Goal: Task Accomplishment & Management: Manage account settings

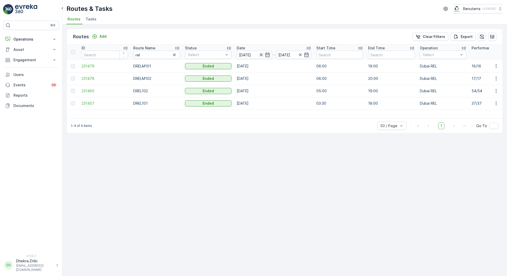
click at [262, 56] on icon "button" at bounding box center [261, 54] width 5 height 5
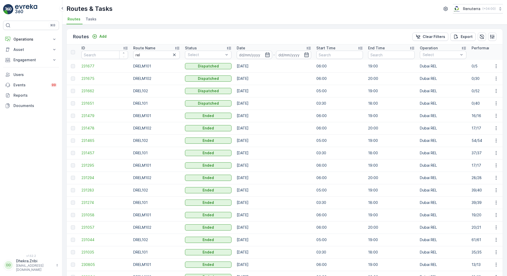
click at [262, 56] on input at bounding box center [254, 55] width 35 height 8
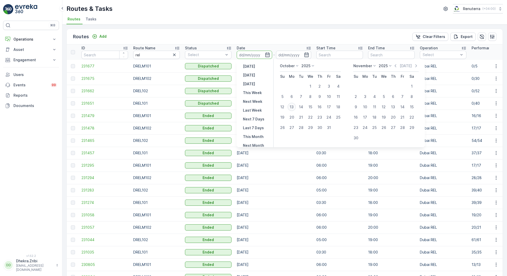
click at [293, 106] on div "13" at bounding box center [292, 107] width 8 height 8
type input "[DATE]"
click at [293, 106] on div "13" at bounding box center [292, 107] width 8 height 8
type input "[DATE]"
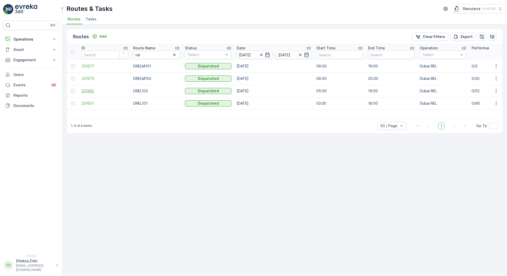
click at [90, 91] on span "231662" at bounding box center [105, 91] width 47 height 5
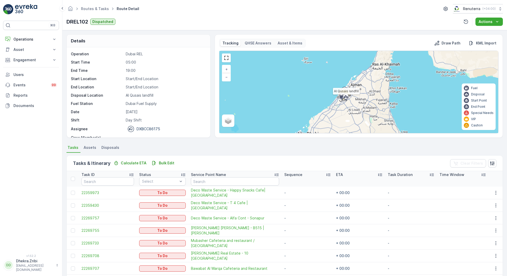
click at [342, 93] on icon at bounding box center [346, 97] width 8 height 9
click at [344, 92] on icon at bounding box center [342, 96] width 8 height 9
click at [344, 91] on div "52" at bounding box center [344, 95] width 8 height 8
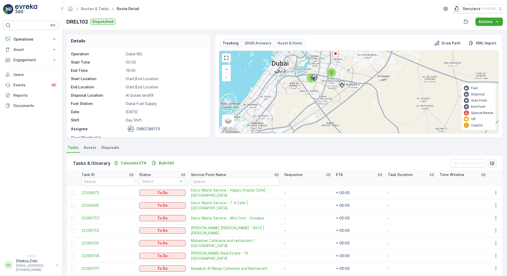
drag, startPoint x: 362, startPoint y: 103, endPoint x: 326, endPoint y: 61, distance: 55.5
click at [326, 61] on div "2 5 28 16 + − Satellite Roadmap Terrain Hybrid Leaflet Keyboard shortcuts Map D…" at bounding box center [359, 92] width 279 height 82
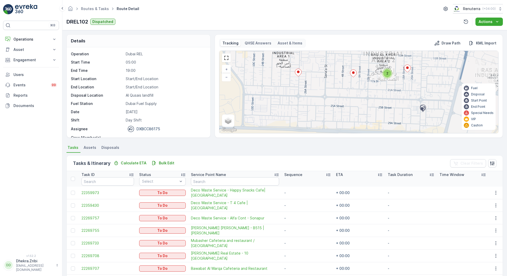
click at [305, 75] on div "2 2 2 2 2 2 2 3 3 4 2 + − Satellite Roadmap Terrain Hybrid Leaflet Keyboard sho…" at bounding box center [359, 92] width 279 height 82
click at [299, 72] on icon at bounding box center [298, 73] width 6 height 8
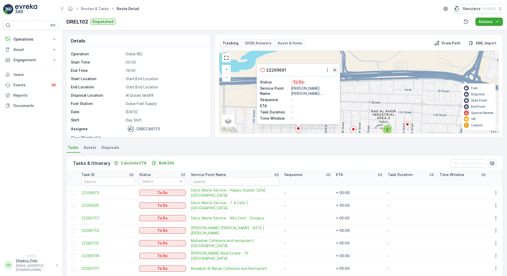
click at [334, 71] on icon "button" at bounding box center [334, 70] width 5 height 5
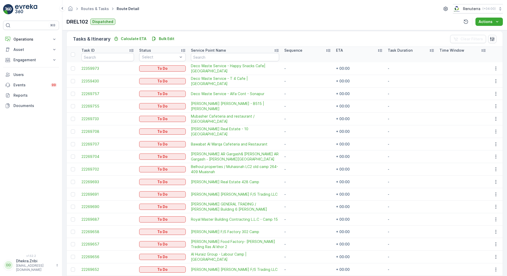
scroll to position [125, 0]
click at [74, 192] on div at bounding box center [73, 194] width 4 height 4
click at [71, 192] on input "checkbox" at bounding box center [71, 192] width 0 height 0
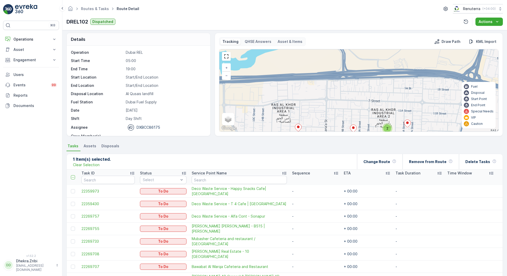
scroll to position [0, 0]
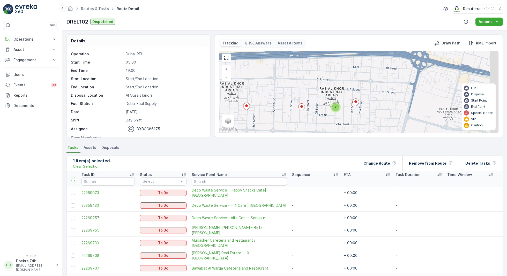
drag, startPoint x: 342, startPoint y: 114, endPoint x: 291, endPoint y: 91, distance: 56.6
click at [291, 91] on div "2 2 2 2 2 2 2 3 3 4 2 + − Satellite Roadmap Terrain Hybrid Leaflet Keyboard sho…" at bounding box center [359, 92] width 279 height 82
click at [301, 106] on ellipse at bounding box center [301, 106] width 3 height 3
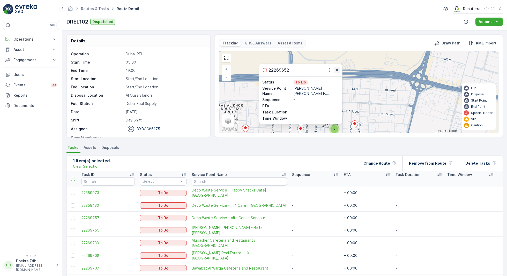
click at [336, 69] on icon "button" at bounding box center [337, 70] width 3 height 3
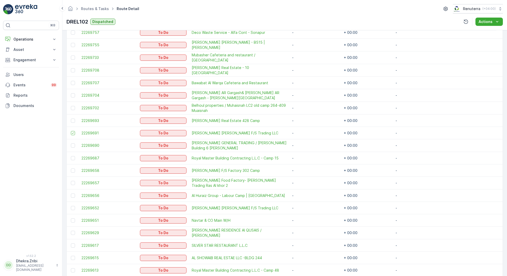
scroll to position [186, 0]
click at [73, 206] on div at bounding box center [73, 208] width 4 height 4
click at [71, 206] on input "checkbox" at bounding box center [71, 206] width 0 height 0
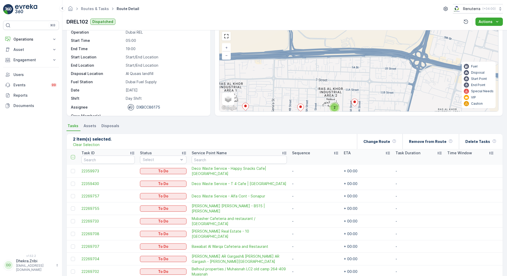
scroll to position [20, 0]
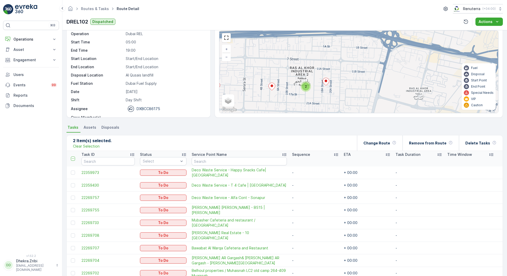
drag, startPoint x: 337, startPoint y: 94, endPoint x: 308, endPoint y: 71, distance: 36.9
click at [308, 71] on div "2 2 2 2 2 2 2 3 3 4 2 + − Satellite Roadmap Terrain Hybrid Leaflet Keyboard sho…" at bounding box center [359, 72] width 279 height 82
click at [326, 81] on icon at bounding box center [326, 82] width 6 height 8
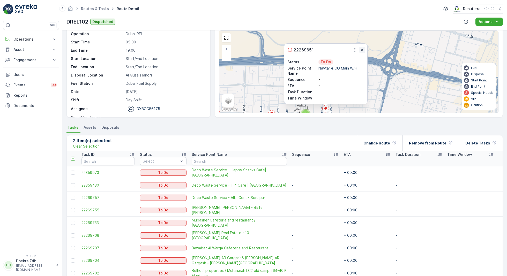
click at [361, 51] on icon "button" at bounding box center [362, 49] width 5 height 5
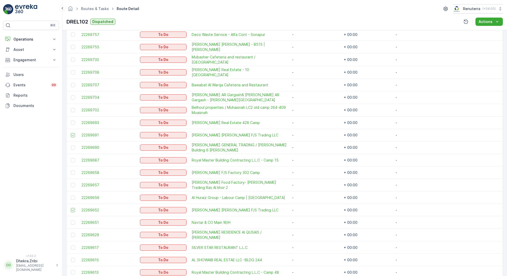
scroll to position [188, 0]
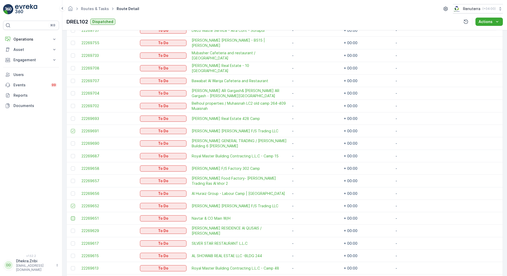
click at [74, 217] on div at bounding box center [73, 219] width 4 height 4
click at [71, 217] on input "checkbox" at bounding box center [71, 217] width 0 height 0
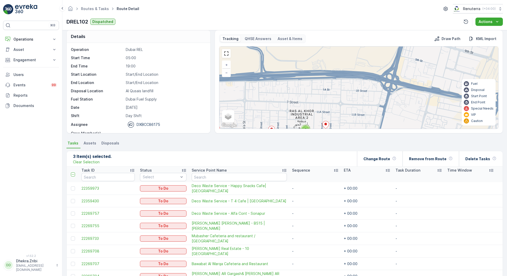
scroll to position [1, 0]
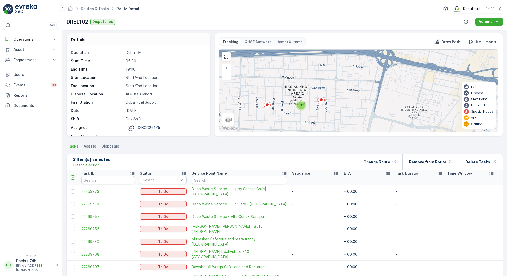
drag, startPoint x: 308, startPoint y: 121, endPoint x: 301, endPoint y: 87, distance: 34.3
click at [301, 87] on div "2 2 2 2 2 2 2 3 3 4 2 + − Satellite Roadmap Terrain Hybrid Leaflet Keyboard sho…" at bounding box center [359, 91] width 279 height 82
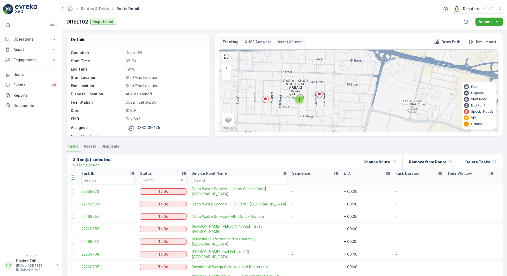
click at [300, 99] on div "2" at bounding box center [300, 100] width 8 height 8
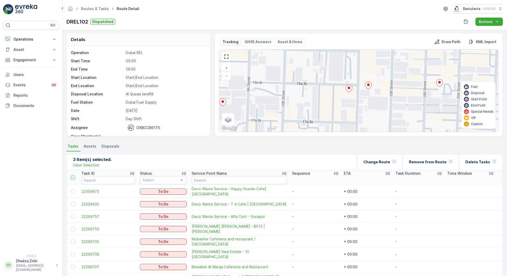
click at [349, 89] on icon at bounding box center [349, 89] width 6 height 8
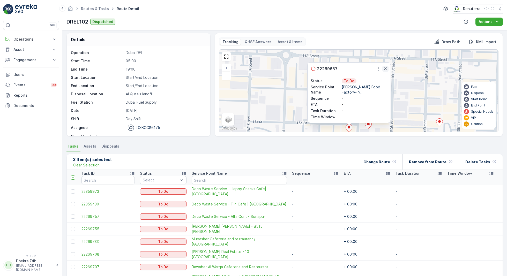
click at [385, 69] on icon "button" at bounding box center [385, 69] width 3 height 3
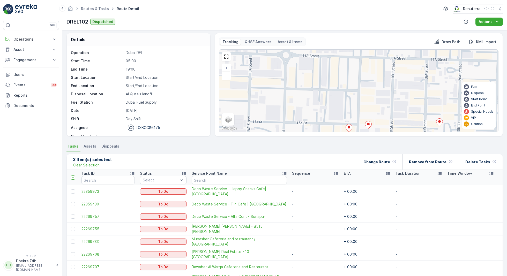
click at [369, 123] on icon at bounding box center [369, 125] width 6 height 8
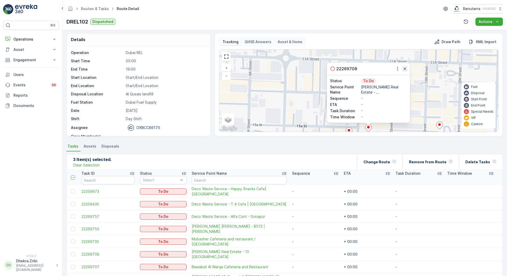
click at [404, 68] on icon "button" at bounding box center [405, 69] width 3 height 3
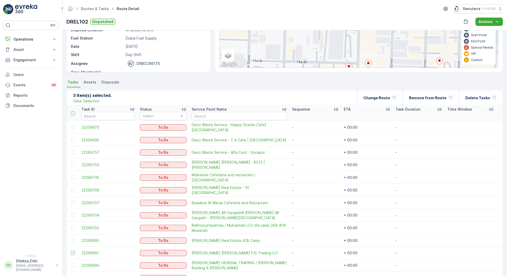
scroll to position [66, 0]
click at [73, 188] on div at bounding box center [73, 190] width 4 height 4
click at [71, 188] on input "checkbox" at bounding box center [71, 188] width 0 height 0
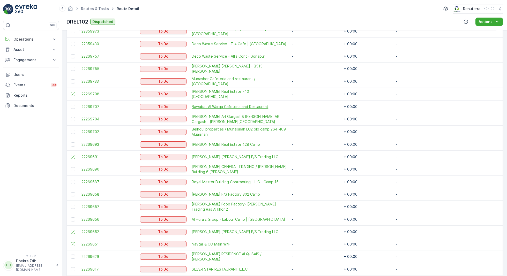
scroll to position [165, 0]
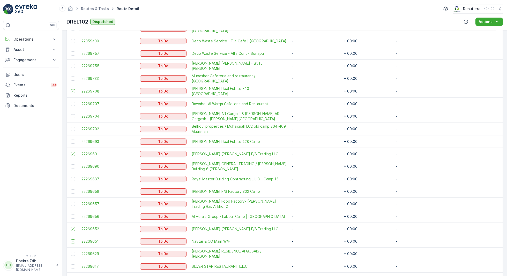
click at [71, 202] on div at bounding box center [73, 204] width 5 height 4
click at [71, 202] on input "checkbox" at bounding box center [71, 202] width 0 height 0
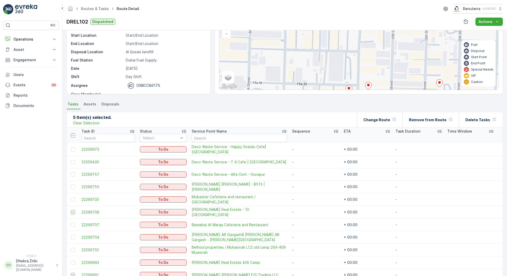
scroll to position [47, 0]
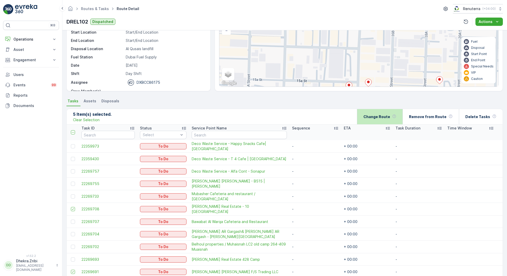
click at [386, 119] on p "Change Route" at bounding box center [377, 116] width 27 height 5
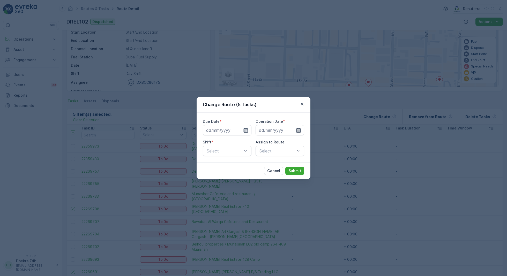
click at [244, 128] on icon "button" at bounding box center [245, 130] width 5 height 5
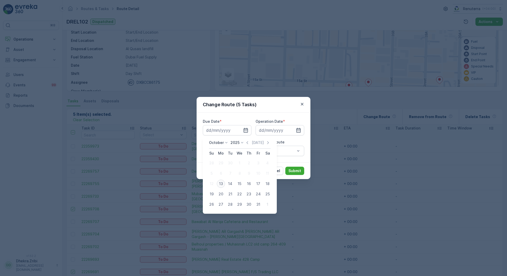
click at [221, 183] on div "13" at bounding box center [221, 184] width 8 height 8
type input "[DATE]"
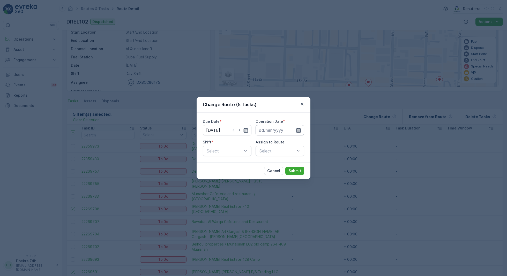
click at [295, 132] on input at bounding box center [280, 130] width 49 height 10
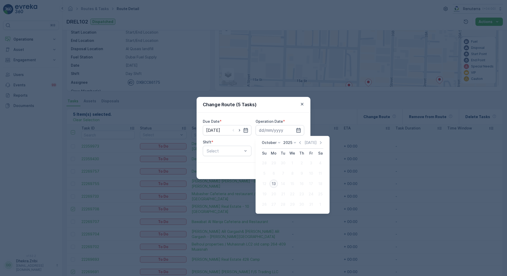
click at [274, 184] on div "13" at bounding box center [274, 184] width 8 height 8
type input "[DATE]"
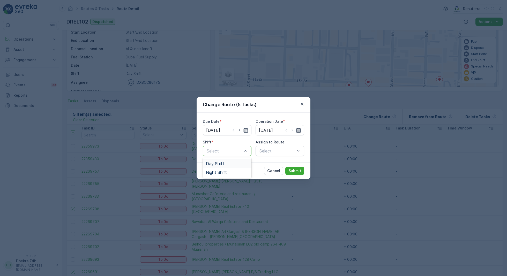
click at [216, 164] on span "Day Shift" at bounding box center [215, 164] width 18 height 5
click at [273, 147] on div "Select" at bounding box center [280, 151] width 49 height 10
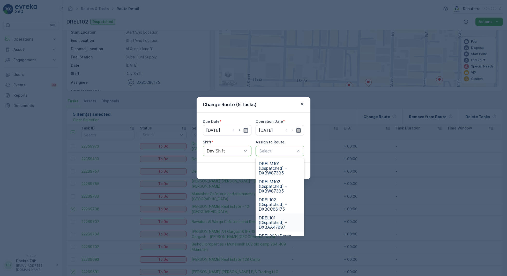
click at [278, 220] on span "DREL101 (Dispatched) - DXBAA47897" at bounding box center [280, 223] width 42 height 14
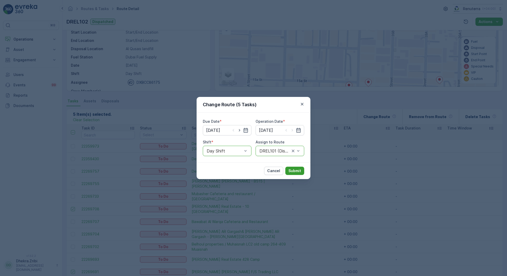
click at [292, 169] on p "Submit" at bounding box center [295, 171] width 13 height 5
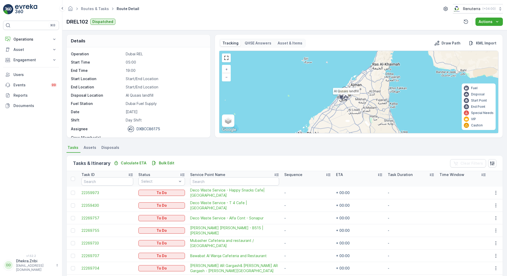
click at [344, 93] on icon at bounding box center [346, 97] width 8 height 9
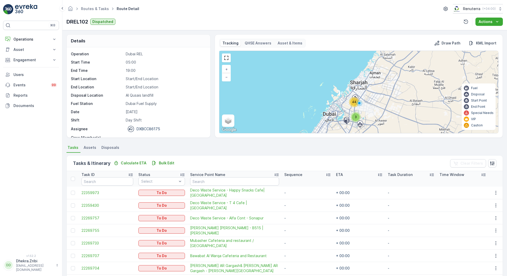
click at [355, 103] on span "44" at bounding box center [354, 102] width 4 height 4
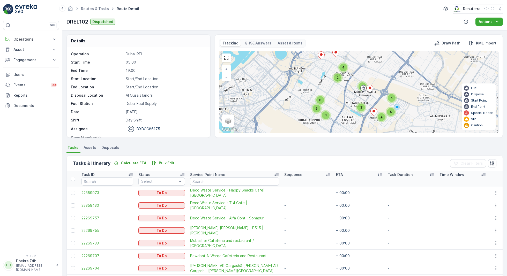
drag, startPoint x: 351, startPoint y: 97, endPoint x: 338, endPoint y: 61, distance: 38.2
click at [339, 62] on div "2 2 4 2 3 3 3 8 6 5 4 + − Satellite Roadmap Terrain Hybrid Leaflet Keyboard sho…" at bounding box center [359, 92] width 279 height 82
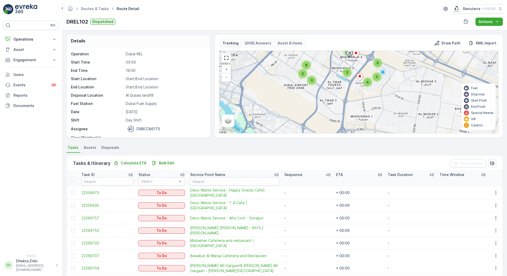
drag, startPoint x: 350, startPoint y: 92, endPoint x: 345, endPoint y: 48, distance: 44.3
click at [346, 48] on div "Tracking QHSE Answers Asset & Items Draw Path KML Import 2 2 4 2 3 3 3 8 6 5 4 …" at bounding box center [359, 86] width 280 height 95
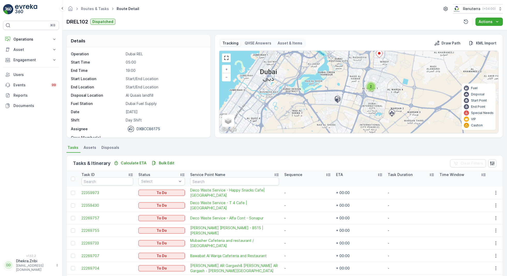
drag, startPoint x: 358, startPoint y: 100, endPoint x: 384, endPoint y: 68, distance: 41.6
click at [384, 68] on div "2 7 6 14 6 10 + − Satellite Roadmap Terrain Hybrid Leaflet Keyboard shortcuts M…" at bounding box center [359, 92] width 279 height 82
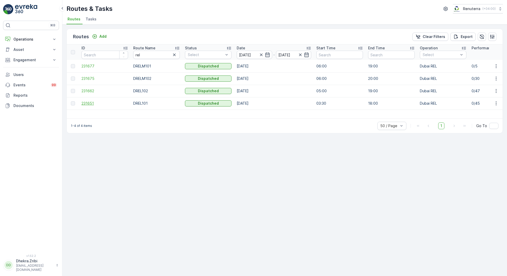
click at [92, 103] on span "231651" at bounding box center [105, 103] width 47 height 5
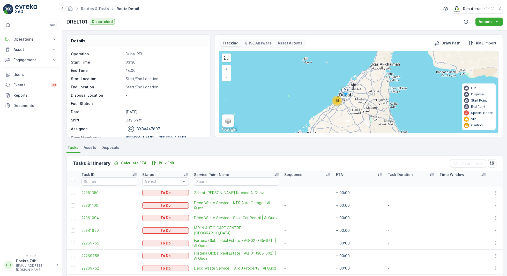
click at [336, 99] on span "45" at bounding box center [337, 101] width 4 height 4
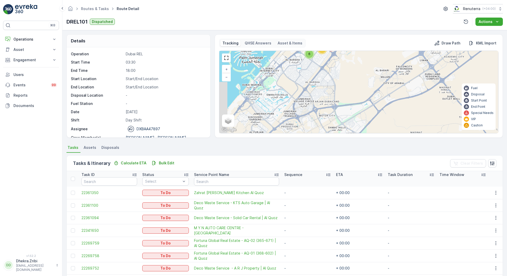
drag, startPoint x: 352, startPoint y: 118, endPoint x: 356, endPoint y: 54, distance: 63.8
click at [355, 55] on div "2 4 9 4 6 17 + − Satellite Roadmap Terrain Hybrid Leaflet Keyboard shortcuts Ma…" at bounding box center [359, 92] width 279 height 82
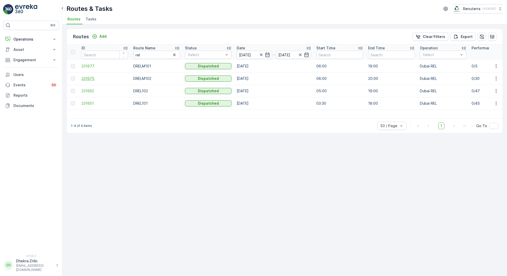
click at [90, 77] on span "231675" at bounding box center [105, 78] width 47 height 5
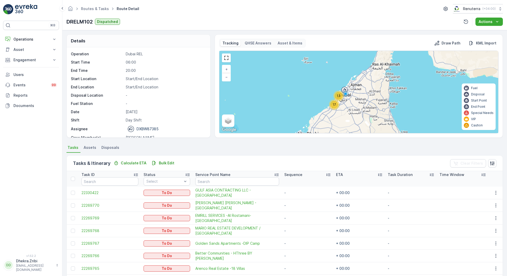
click at [332, 106] on div "17" at bounding box center [335, 105] width 8 height 8
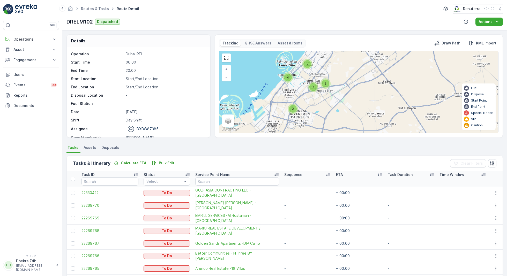
drag, startPoint x: 356, startPoint y: 123, endPoint x: 303, endPoint y: 117, distance: 52.9
click at [303, 117] on div "2 2 7 2 4 2 3 3 3 + − Satellite Roadmap Terrain Hybrid Leaflet Keyboard shortcu…" at bounding box center [359, 92] width 279 height 82
click at [294, 110] on div "2" at bounding box center [293, 110] width 8 height 8
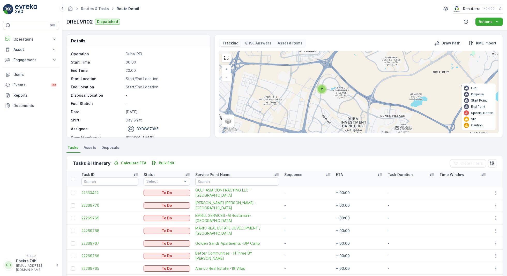
drag, startPoint x: 374, startPoint y: 70, endPoint x: 337, endPoint y: 136, distance: 75.1
click at [337, 135] on div "Tracking QHSE Answers Asset & Items Draw Path KML Import 2 3 3 2 2 + − Satellit…" at bounding box center [359, 86] width 288 height 104
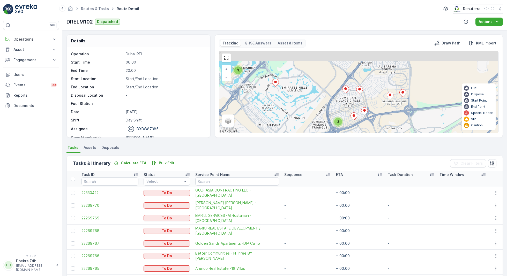
drag, startPoint x: 359, startPoint y: 96, endPoint x: 341, endPoint y: 139, distance: 46.7
click at [342, 139] on div "Details Operation Dubai REL Start Time 06:00 End Time 20:00 Start Location Star…" at bounding box center [284, 153] width 445 height 246
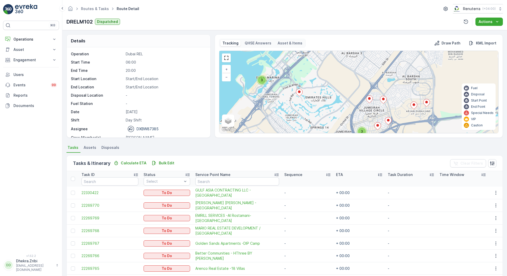
drag, startPoint x: 296, startPoint y: 105, endPoint x: 325, endPoint y: 109, distance: 29.5
click at [327, 111] on div "2 3 3 2 2 + − Satellite Roadmap Terrain Hybrid Leaflet Keyboard shortcuts Map D…" at bounding box center [359, 92] width 279 height 82
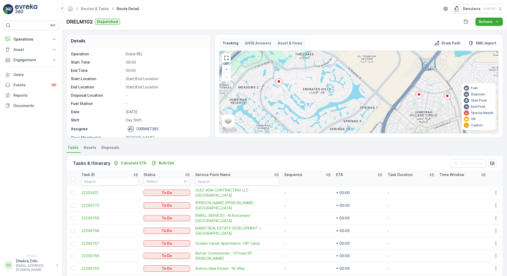
click at [280, 83] on icon at bounding box center [279, 83] width 6 height 8
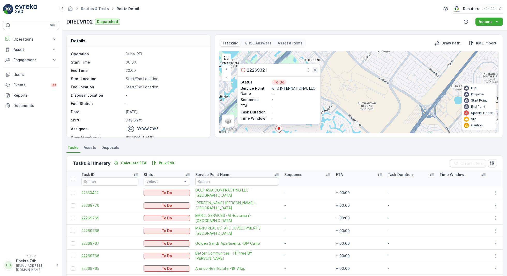
click at [315, 69] on icon "button" at bounding box center [315, 70] width 3 height 3
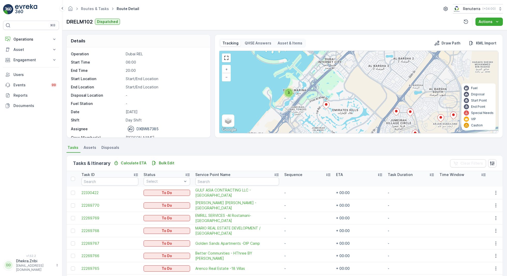
drag, startPoint x: 331, startPoint y: 83, endPoint x: 364, endPoint y: 76, distance: 33.9
click at [364, 76] on div "2 3 3 2 2 + − Satellite Roadmap Terrain Hybrid Leaflet Keyboard shortcuts Map D…" at bounding box center [359, 92] width 279 height 82
click at [291, 94] on div "3" at bounding box center [289, 93] width 8 height 8
click at [300, 89] on icon at bounding box center [298, 92] width 6 height 8
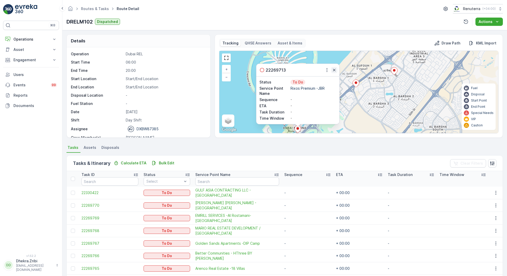
click at [336, 70] on icon "button" at bounding box center [334, 70] width 5 height 5
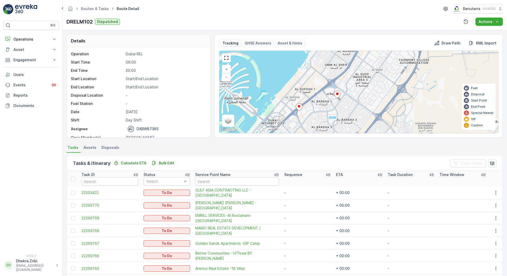
drag, startPoint x: 378, startPoint y: 91, endPoint x: 314, endPoint y: 114, distance: 68.6
click at [314, 115] on div "2 3 3 2 2 + − Satellite Roadmap Terrain Hybrid Leaflet Keyboard shortcuts Map D…" at bounding box center [359, 92] width 279 height 82
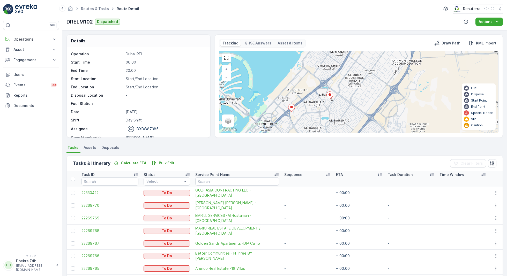
click at [330, 96] on icon at bounding box center [330, 96] width 6 height 8
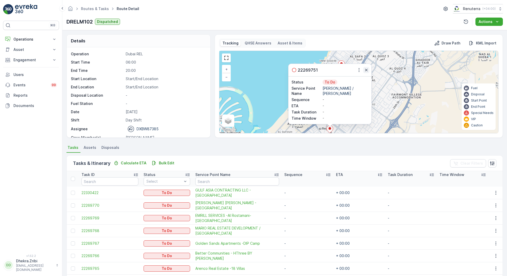
click at [367, 68] on icon "button" at bounding box center [366, 70] width 5 height 5
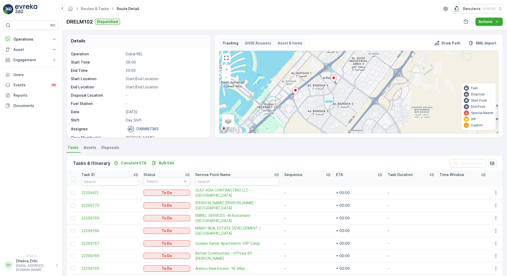
drag, startPoint x: 348, startPoint y: 106, endPoint x: 353, endPoint y: 54, distance: 51.7
click at [352, 54] on div "2 3 3 2 2 + − Satellite Roadmap Terrain Hybrid Leaflet Keyboard shortcuts Map D…" at bounding box center [359, 92] width 279 height 82
click at [297, 89] on icon at bounding box center [295, 91] width 6 height 8
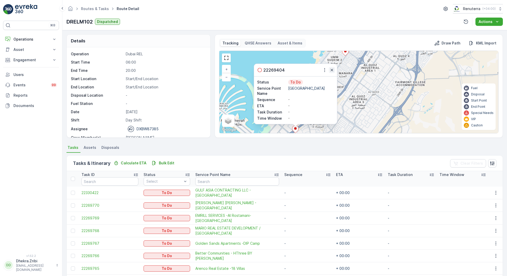
click at [333, 69] on icon "button" at bounding box center [332, 70] width 5 height 5
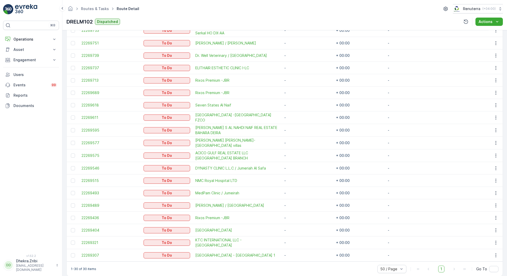
scroll to position [305, 0]
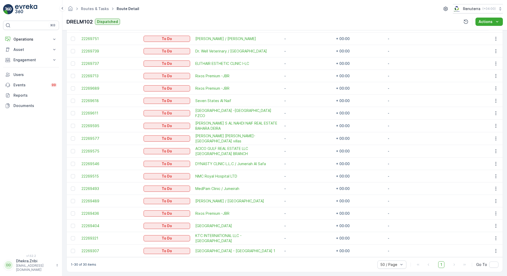
click at [75, 212] on div at bounding box center [73, 214] width 5 height 4
click at [71, 212] on input "checkbox" at bounding box center [71, 212] width 0 height 0
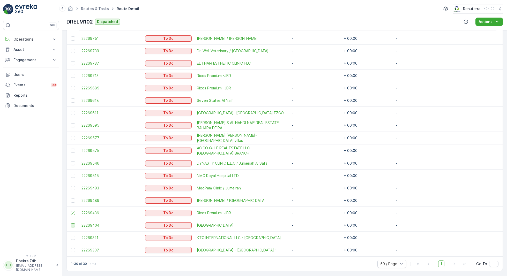
click at [75, 224] on div at bounding box center [73, 226] width 4 height 4
click at [71, 224] on input "checkbox" at bounding box center [71, 224] width 0 height 0
click at [74, 236] on div at bounding box center [73, 238] width 4 height 4
click at [71, 236] on input "checkbox" at bounding box center [71, 236] width 0 height 0
click at [72, 174] on div at bounding box center [73, 176] width 4 height 4
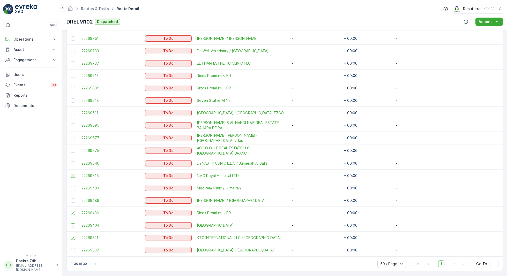
click at [71, 174] on input "checkbox" at bounding box center [71, 174] width 0 height 0
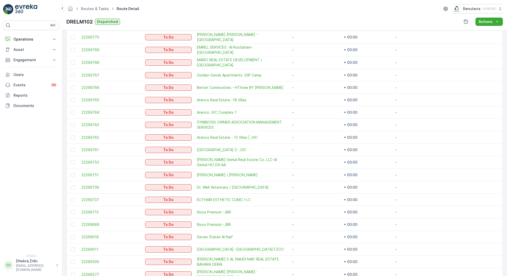
scroll to position [171, 0]
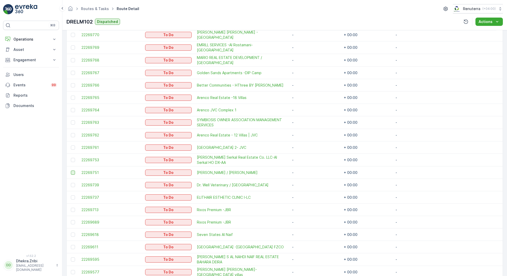
click at [74, 171] on div at bounding box center [73, 173] width 4 height 4
click at [71, 171] on input "checkbox" at bounding box center [71, 171] width 0 height 0
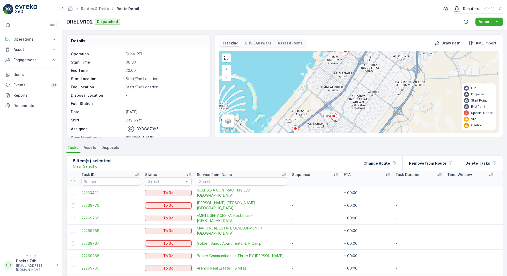
scroll to position [16, 0]
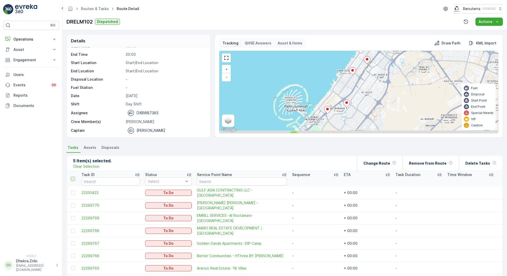
drag, startPoint x: 367, startPoint y: 101, endPoint x: 351, endPoint y: 50, distance: 54.1
click at [351, 52] on div "2 2 2 3 2 3 2 2 3 + − Satellite Roadmap Terrain Hybrid Leaflet Keyboard shortcu…" at bounding box center [359, 92] width 279 height 82
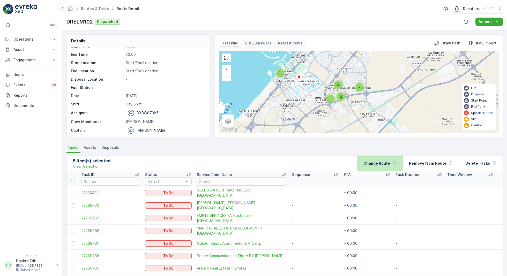
click at [387, 163] on p "Change Route" at bounding box center [377, 163] width 27 height 5
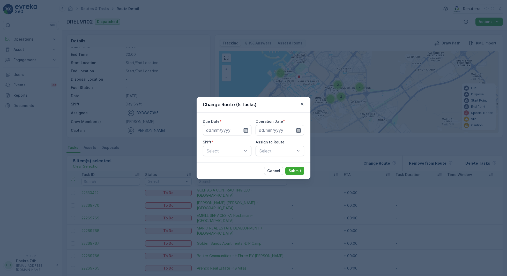
click at [245, 130] on icon "button" at bounding box center [245, 130] width 5 height 5
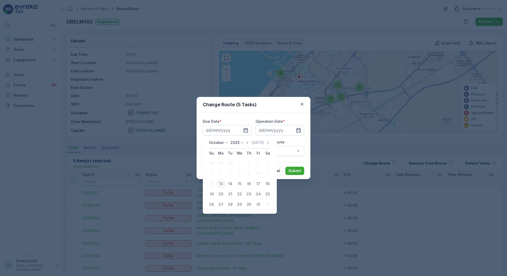
click at [223, 185] on div "13" at bounding box center [221, 184] width 8 height 8
type input "[DATE]"
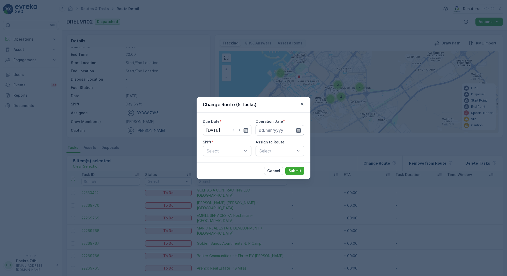
click at [294, 132] on input at bounding box center [280, 130] width 49 height 10
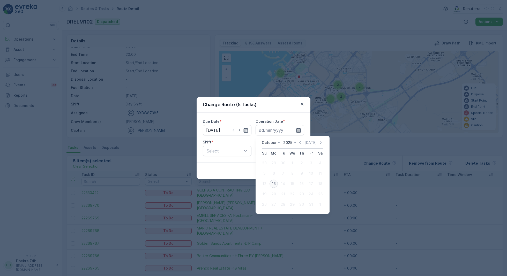
click at [274, 185] on div "13" at bounding box center [274, 184] width 8 height 8
type input "[DATE]"
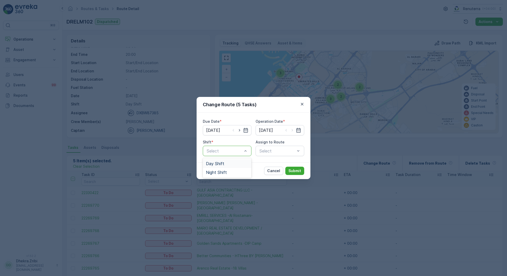
click at [219, 164] on span "Day Shift" at bounding box center [215, 164] width 18 height 5
click at [274, 152] on div "Select" at bounding box center [280, 151] width 49 height 10
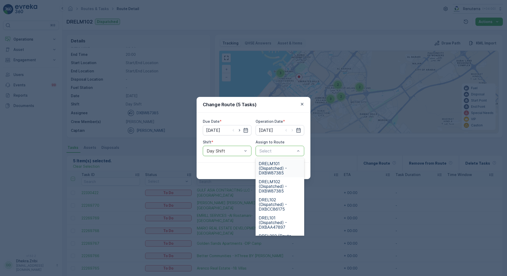
click at [277, 169] on span "DRELM101 (Dispatched) - DXBW87385" at bounding box center [280, 169] width 42 height 14
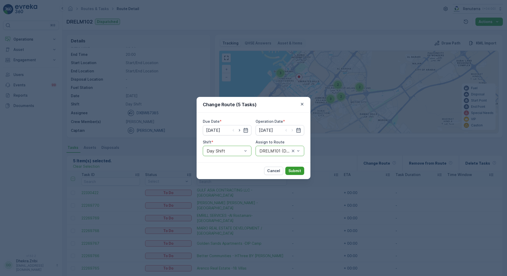
click at [295, 172] on p "Submit" at bounding box center [295, 171] width 13 height 5
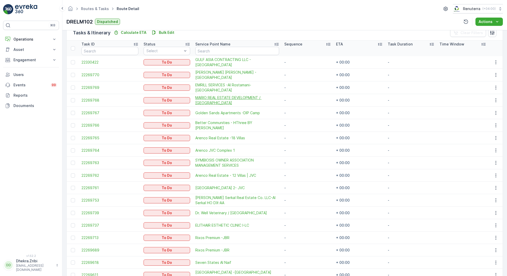
scroll to position [132, 0]
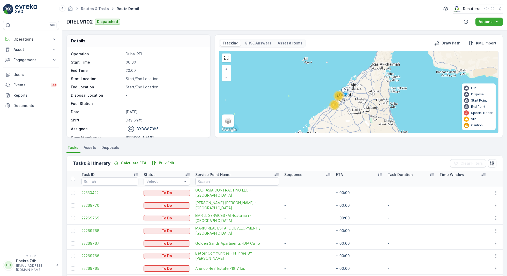
click at [331, 107] on div "12" at bounding box center [335, 105] width 8 height 8
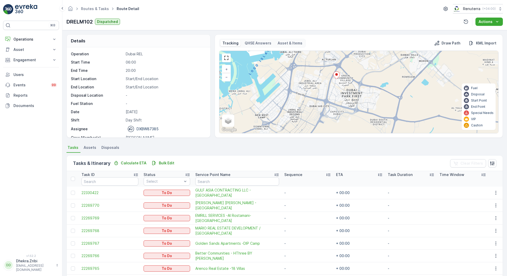
drag, startPoint x: 350, startPoint y: 116, endPoint x: 354, endPoint y: 70, distance: 46.0
click at [354, 70] on div "2 2 3 2 2 2 2 3 + − Satellite Roadmap Terrain Hybrid Leaflet Keyboard shortcuts…" at bounding box center [359, 92] width 279 height 82
click at [338, 75] on icon at bounding box center [336, 76] width 6 height 8
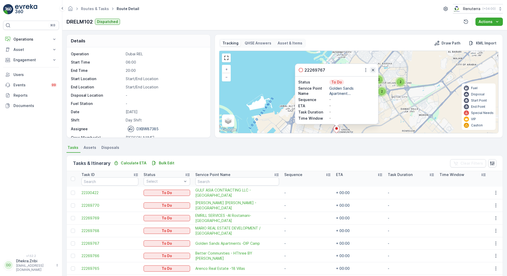
click at [373, 69] on icon "button" at bounding box center [373, 70] width 5 height 5
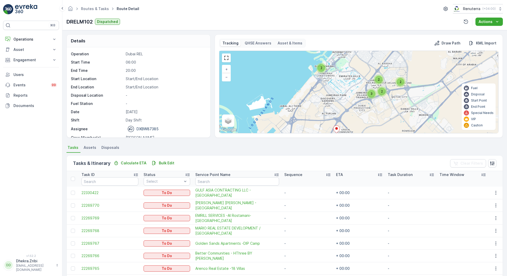
click at [321, 68] on span "2" at bounding box center [322, 68] width 2 height 4
click at [332, 66] on icon at bounding box center [330, 67] width 6 height 8
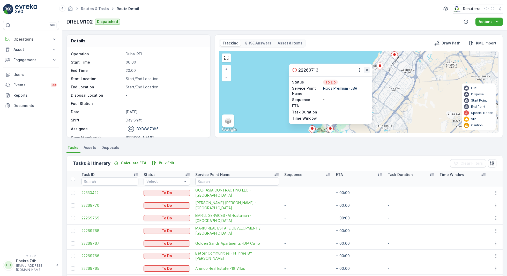
click at [367, 70] on icon "button" at bounding box center [366, 70] width 5 height 5
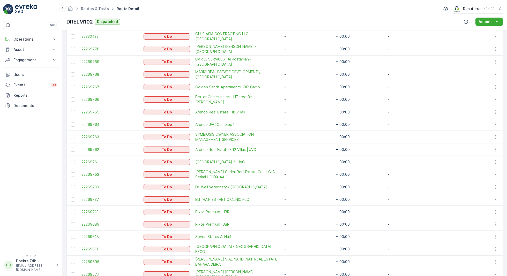
scroll to position [157, 0]
click at [71, 209] on div at bounding box center [73, 211] width 4 height 4
click at [71, 209] on input "checkbox" at bounding box center [71, 209] width 0 height 0
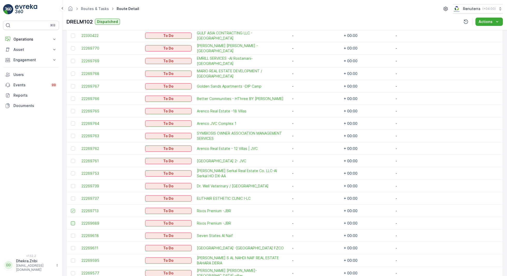
click at [74, 222] on div at bounding box center [73, 224] width 4 height 4
click at [71, 222] on input "checkbox" at bounding box center [71, 222] width 0 height 0
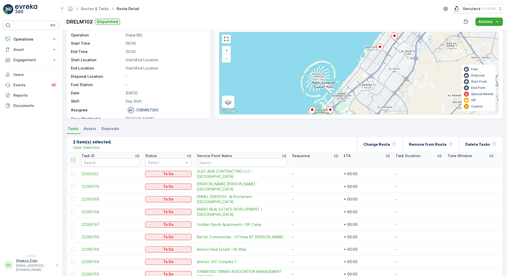
scroll to position [0, 0]
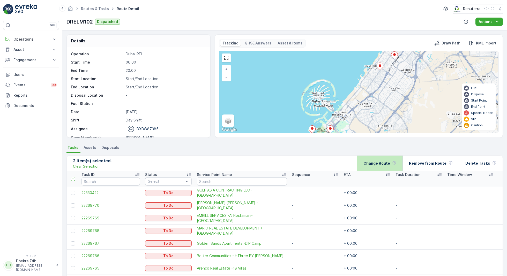
click at [387, 162] on p "Change Route" at bounding box center [377, 163] width 27 height 5
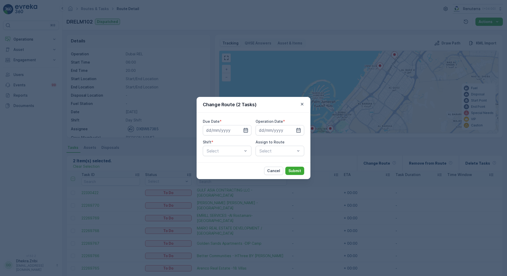
click at [247, 129] on icon "button" at bounding box center [246, 130] width 4 height 5
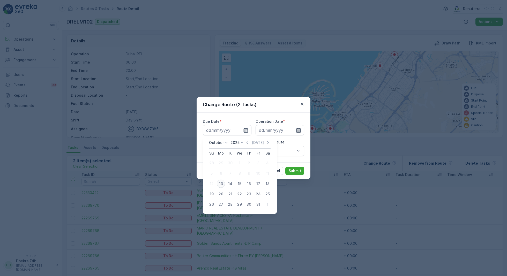
click at [222, 183] on div "13" at bounding box center [221, 184] width 8 height 8
type input "[DATE]"
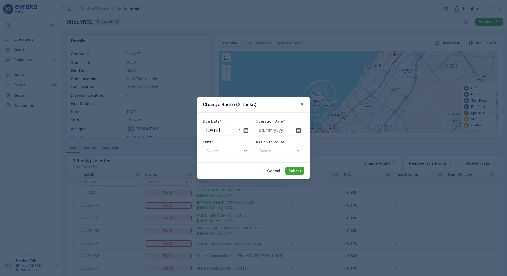
click at [300, 129] on icon "button" at bounding box center [298, 130] width 5 height 5
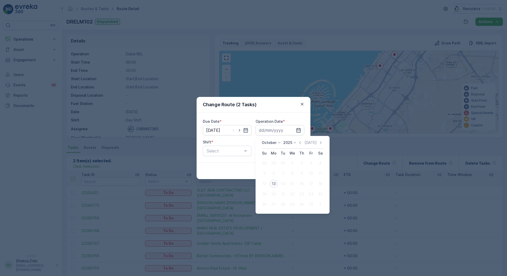
click at [275, 187] on div "13" at bounding box center [274, 184] width 8 height 8
type input "[DATE]"
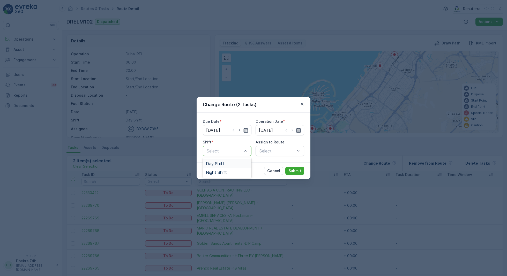
click at [222, 165] on span "Day Shift" at bounding box center [215, 164] width 18 height 5
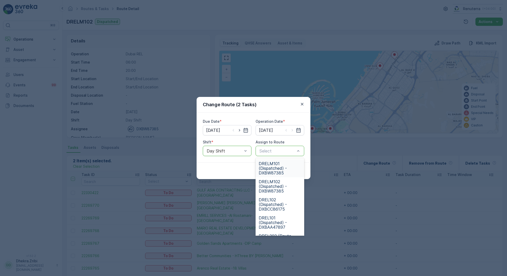
click at [276, 169] on span "DRELM101 (Dispatched) - DXBW87385" at bounding box center [280, 169] width 42 height 14
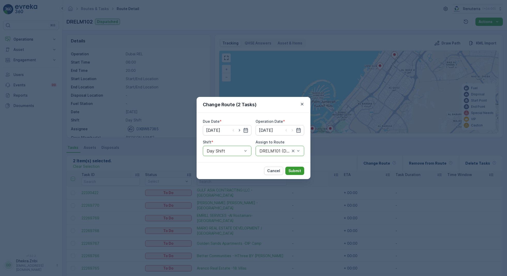
click at [291, 169] on p "Submit" at bounding box center [295, 171] width 13 height 5
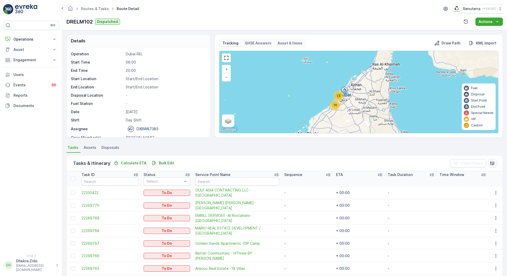
click at [338, 105] on div "10" at bounding box center [336, 105] width 8 height 8
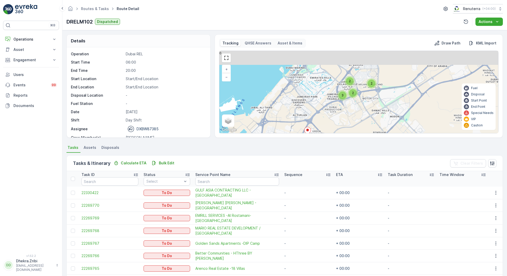
drag, startPoint x: 380, startPoint y: 93, endPoint x: 347, endPoint y: 127, distance: 47.6
click at [348, 125] on div "2 2 3 2 2 2 3 + − Satellite Roadmap Terrain Hybrid Leaflet Keyboard shortcuts M…" at bounding box center [359, 92] width 279 height 82
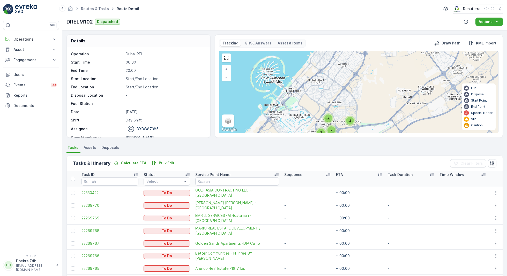
drag, startPoint x: 349, startPoint y: 73, endPoint x: 349, endPoint y: 125, distance: 51.8
click at [349, 123] on div "2 2 3 2 2 2 3 + − Satellite Roadmap Terrain Hybrid Leaflet Keyboard shortcuts M…" at bounding box center [359, 92] width 279 height 82
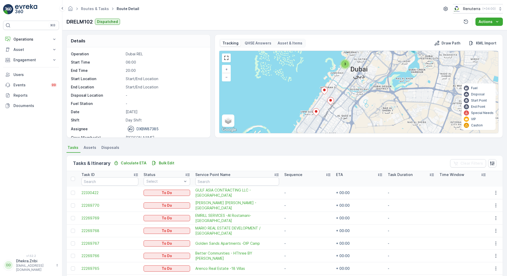
drag, startPoint x: 367, startPoint y: 85, endPoint x: 327, endPoint y: 130, distance: 59.8
click at [328, 126] on div "2 2 3 2 2 2 3 + − Satellite Roadmap Terrain Hybrid Leaflet Keyboard shortcuts M…" at bounding box center [359, 92] width 279 height 82
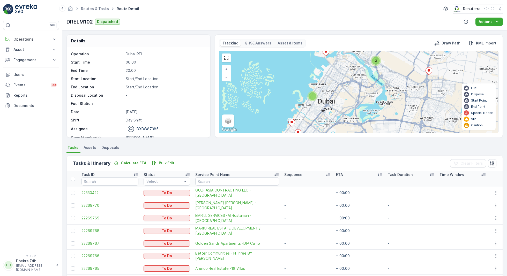
click at [314, 97] on div "3" at bounding box center [313, 96] width 8 height 8
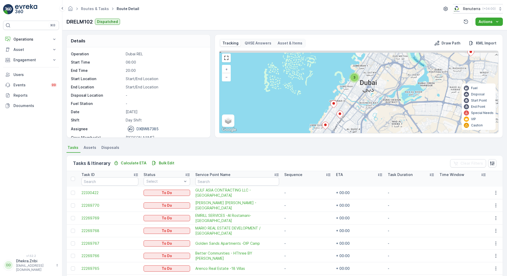
drag, startPoint x: 397, startPoint y: 63, endPoint x: 351, endPoint y: 107, distance: 63.2
click at [352, 106] on div "2 2 3 2 2 2 3 + − Satellite Roadmap Terrain Hybrid Leaflet Keyboard shortcuts M…" at bounding box center [359, 92] width 279 height 82
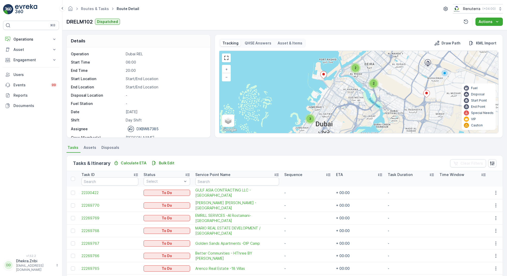
click at [375, 85] on div "2" at bounding box center [374, 84] width 8 height 8
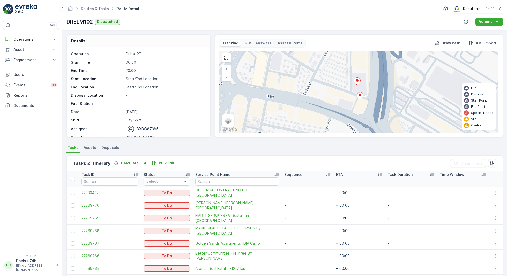
click at [359, 81] on icon at bounding box center [357, 82] width 6 height 8
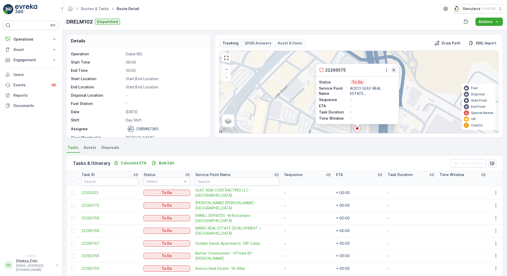
click at [395, 70] on icon "button" at bounding box center [393, 70] width 5 height 5
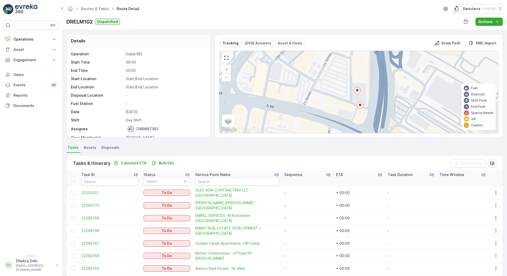
drag, startPoint x: 375, startPoint y: 108, endPoint x: 375, endPoint y: 68, distance: 39.9
click at [375, 68] on div "+ − Satellite Roadmap Terrain Hybrid Leaflet Keyboard shortcuts Map Data Map da…" at bounding box center [359, 92] width 279 height 82
click at [362, 102] on icon at bounding box center [359, 105] width 6 height 8
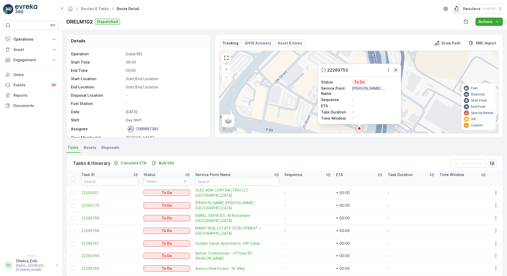
click at [397, 69] on icon "button" at bounding box center [395, 70] width 5 height 5
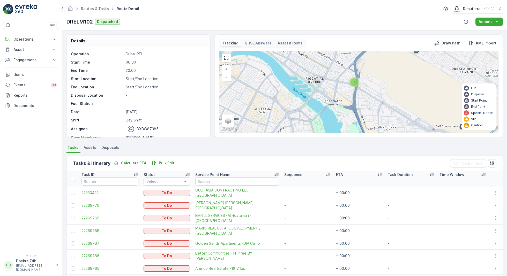
drag, startPoint x: 332, startPoint y: 81, endPoint x: 375, endPoint y: 115, distance: 55.4
click at [375, 114] on div "2 2 + − Satellite Roadmap Terrain Hybrid Leaflet Keyboard shortcuts Map Data Ma…" at bounding box center [359, 92] width 279 height 82
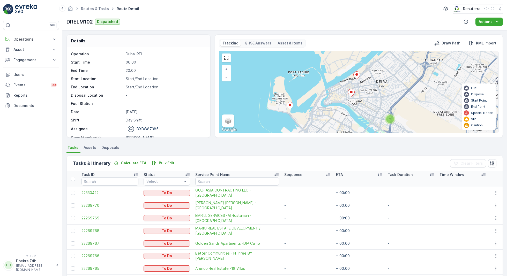
click at [289, 105] on ellipse at bounding box center [290, 105] width 3 height 3
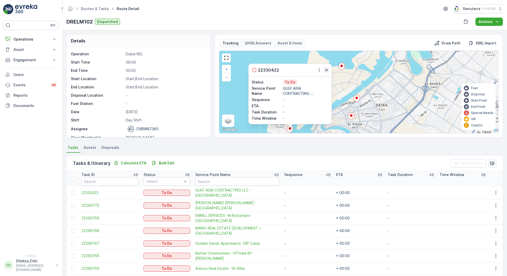
click at [328, 70] on icon "button" at bounding box center [326, 70] width 5 height 5
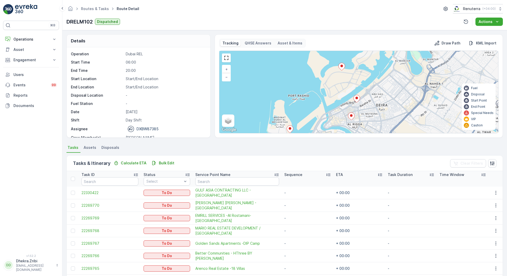
click at [343, 65] on icon at bounding box center [342, 67] width 6 height 8
